Goal: Information Seeking & Learning: Understand process/instructions

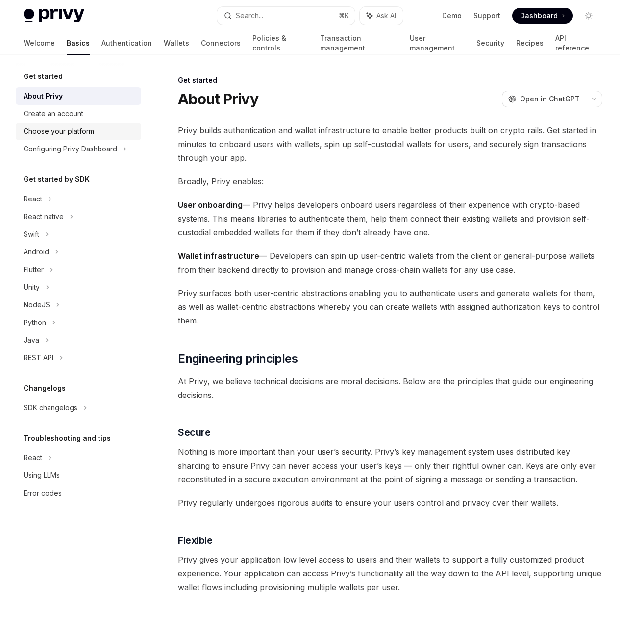
click at [58, 131] on div "Choose your platform" at bounding box center [59, 131] width 71 height 12
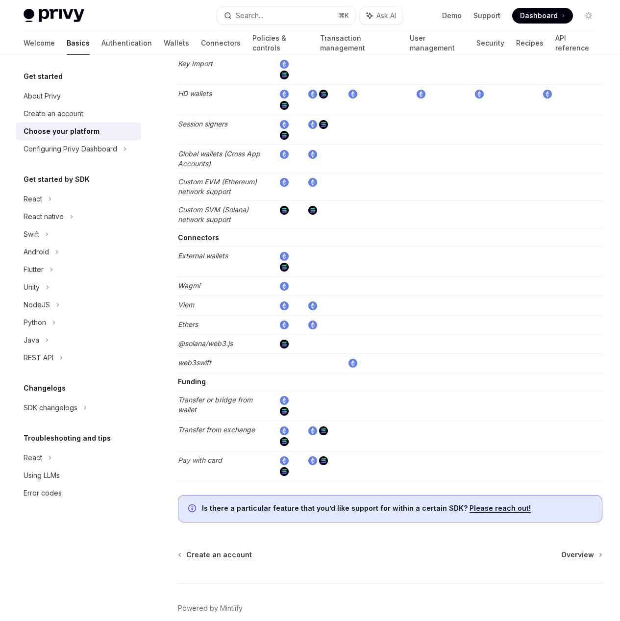
scroll to position [1603, 0]
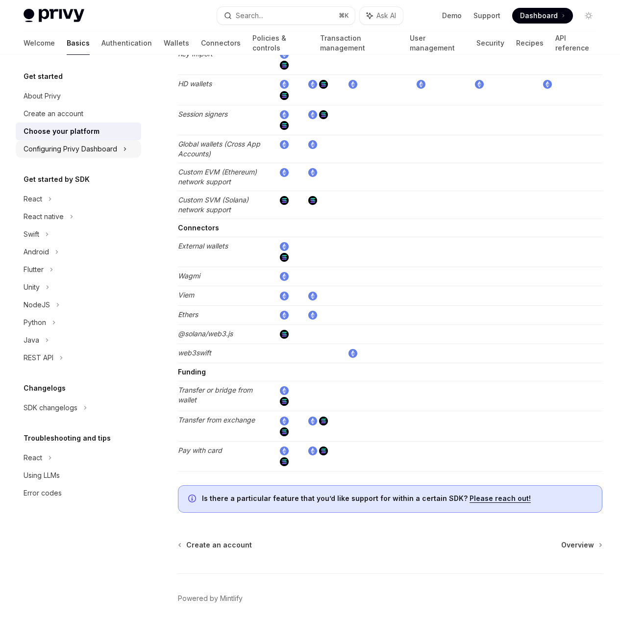
click at [80, 154] on div "Configuring Privy Dashboard" at bounding box center [71, 149] width 94 height 12
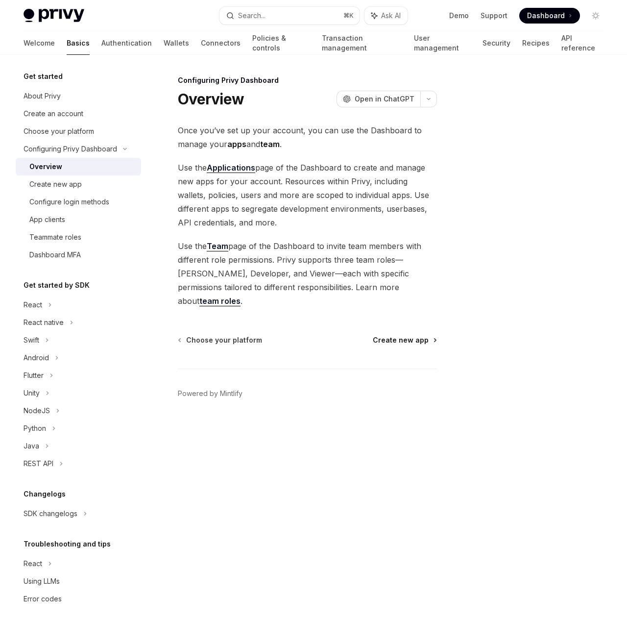
click at [411, 335] on span "Create new app" at bounding box center [401, 340] width 56 height 10
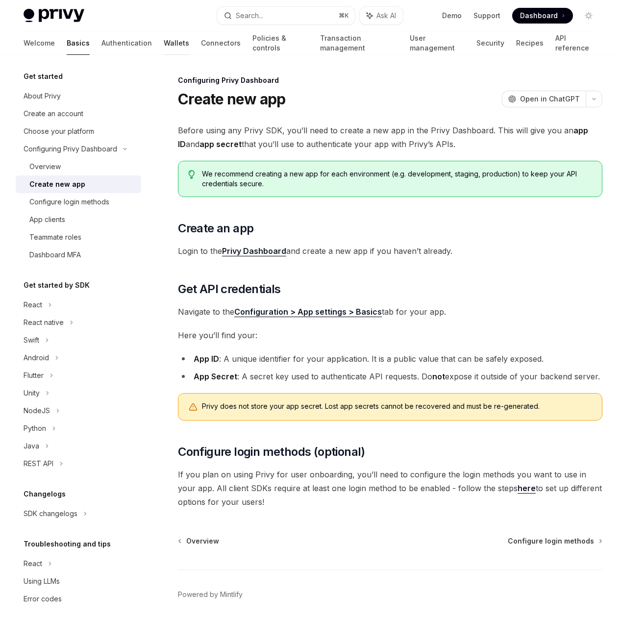
click at [164, 41] on link "Wallets" at bounding box center [176, 43] width 25 height 24
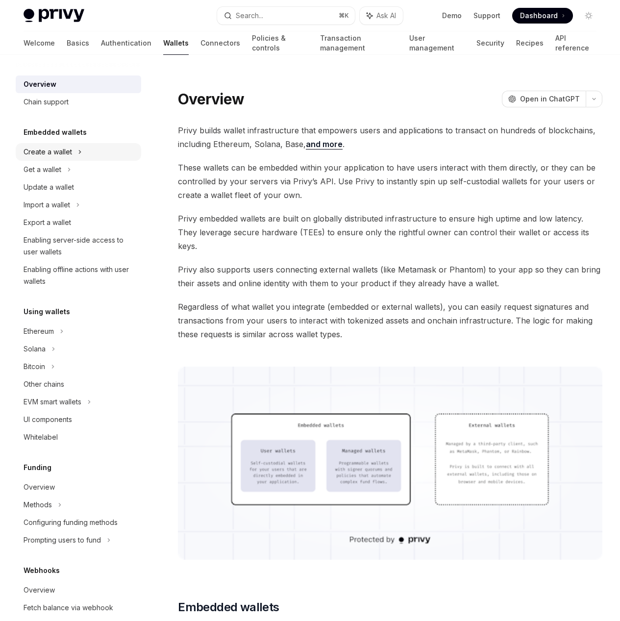
click at [43, 152] on div "Create a wallet" at bounding box center [48, 152] width 48 height 12
type textarea "*"
